Goal: Connect with others: Connect with others

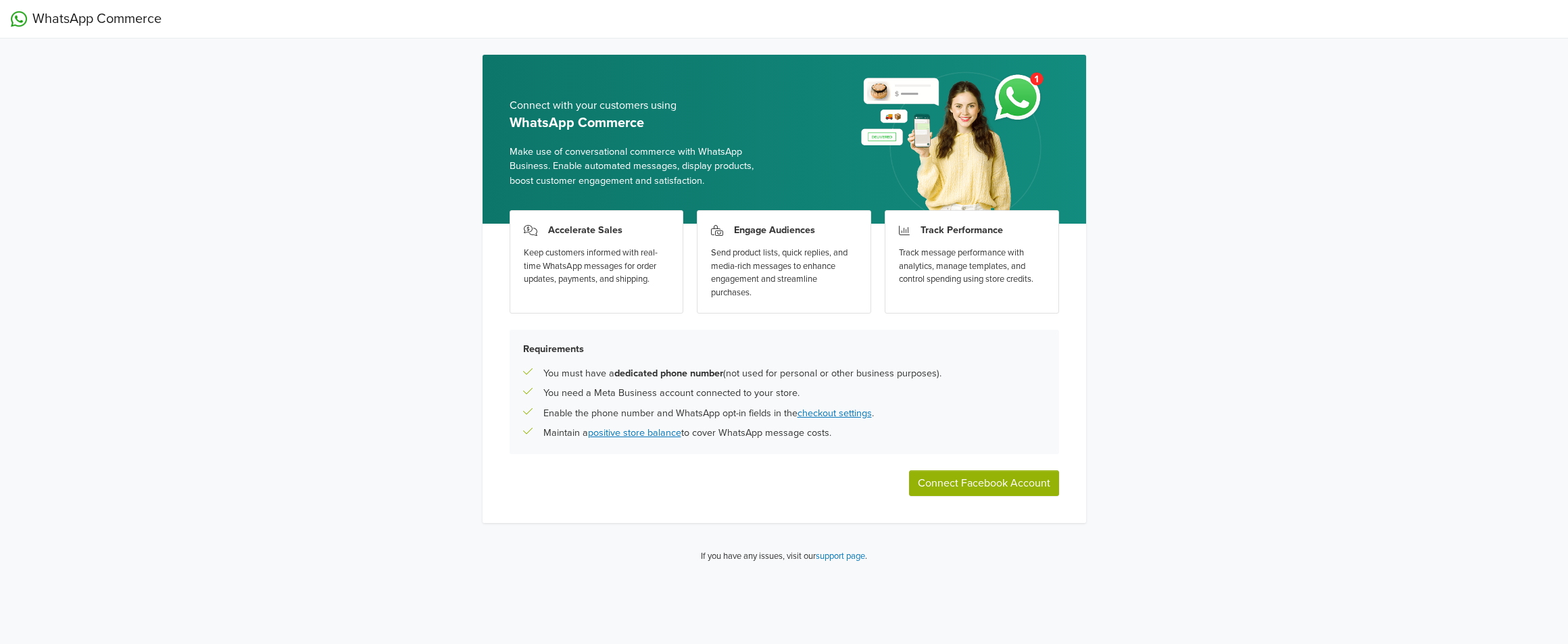
click at [1044, 484] on button "Connect Facebook Account" at bounding box center [984, 484] width 150 height 26
click at [1033, 490] on button "Connect Facebook Account" at bounding box center [984, 484] width 150 height 26
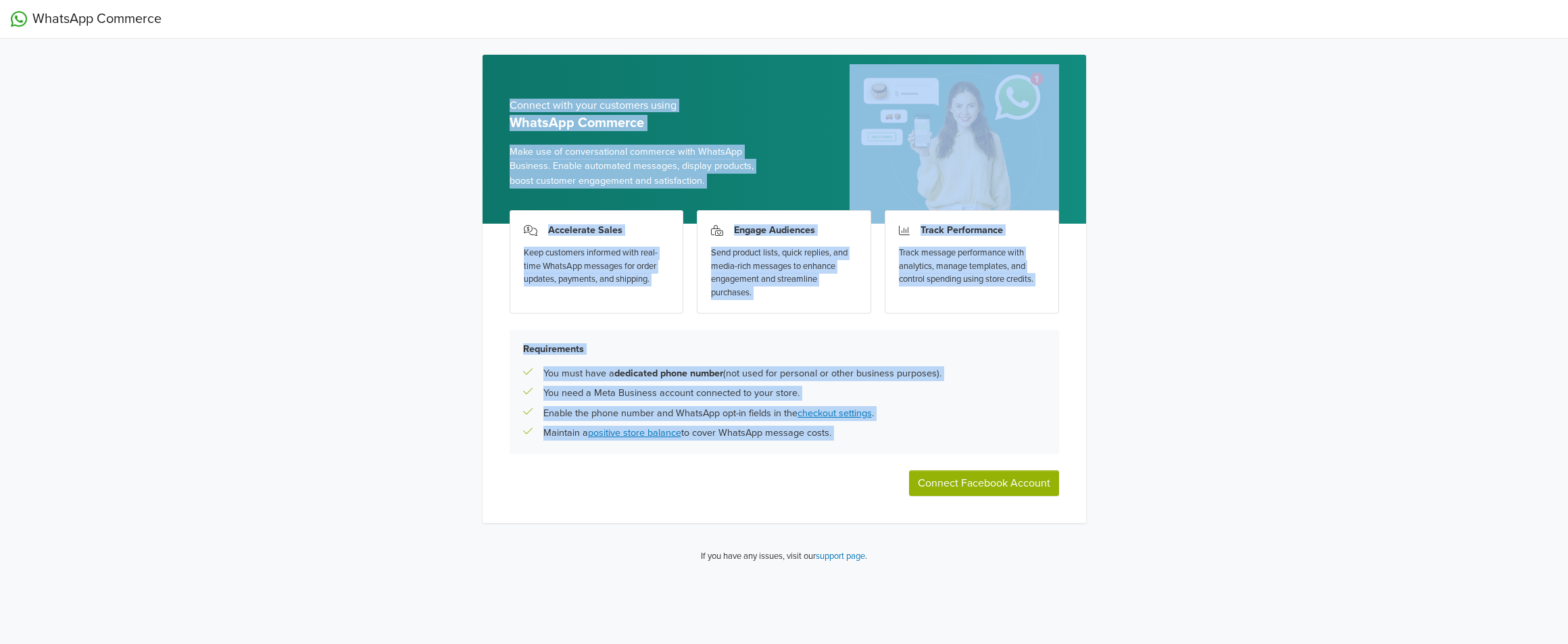
drag, startPoint x: 1143, startPoint y: 490, endPoint x: 490, endPoint y: 84, distance: 768.9
click at [490, 84] on div "WhatsApp Commerce Connect with your customers using WhatsApp Commerce Make use …" at bounding box center [784, 287] width 1568 height 575
copy div "Connect with your customers using WhatsApp Commerce Make use of conversational …"
click at [1280, 401] on div "WhatsApp Commerce Connect with your customers using WhatsApp Commerce Make use …" at bounding box center [784, 287] width 1568 height 575
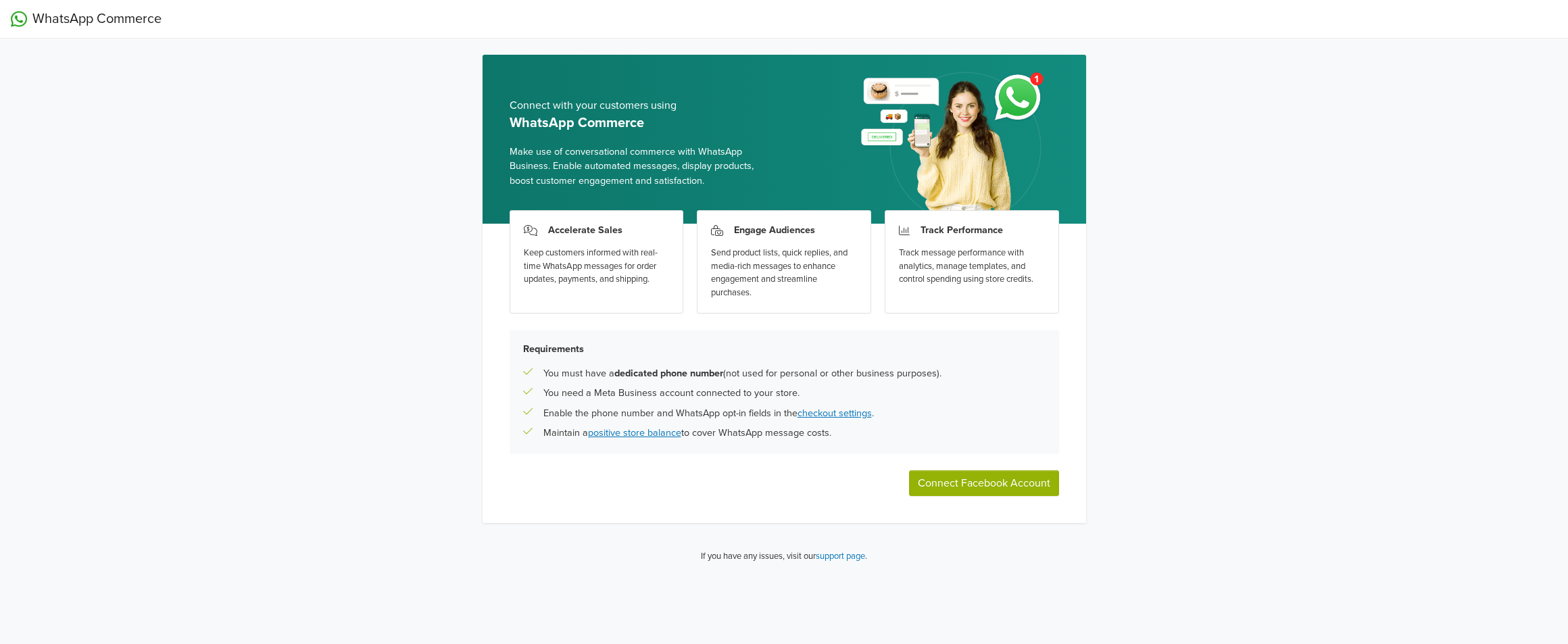
click at [1011, 490] on button "Connect Facebook Account" at bounding box center [984, 484] width 150 height 26
click at [999, 486] on button "Connect Facebook Account" at bounding box center [984, 484] width 150 height 26
click at [1024, 482] on button "Connect Facebook Account" at bounding box center [984, 484] width 150 height 26
click at [1027, 487] on button "Connect Facebook Account" at bounding box center [984, 484] width 150 height 26
click at [1030, 489] on button "Connect Facebook Account" at bounding box center [984, 484] width 150 height 26
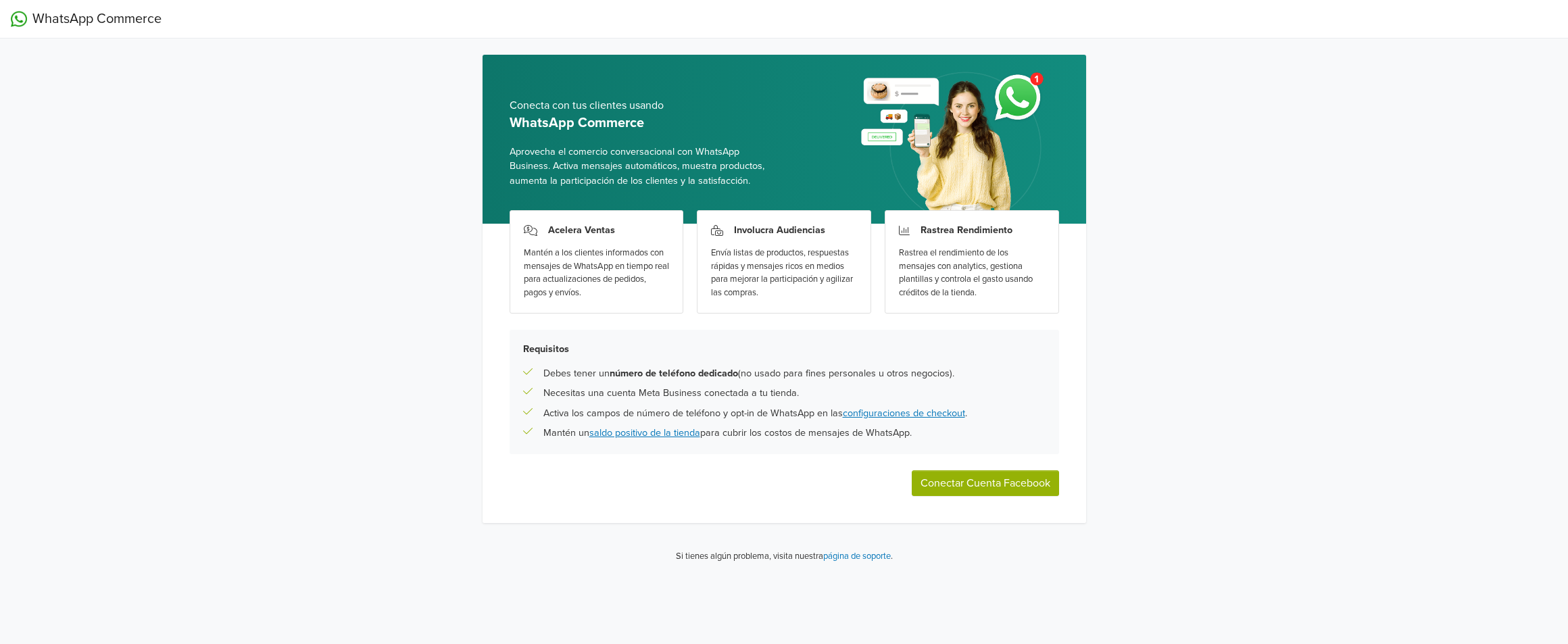
click at [1014, 483] on button "Conectar Cuenta Facebook" at bounding box center [986, 484] width 148 height 26
